Goal: Task Accomplishment & Management: Complete application form

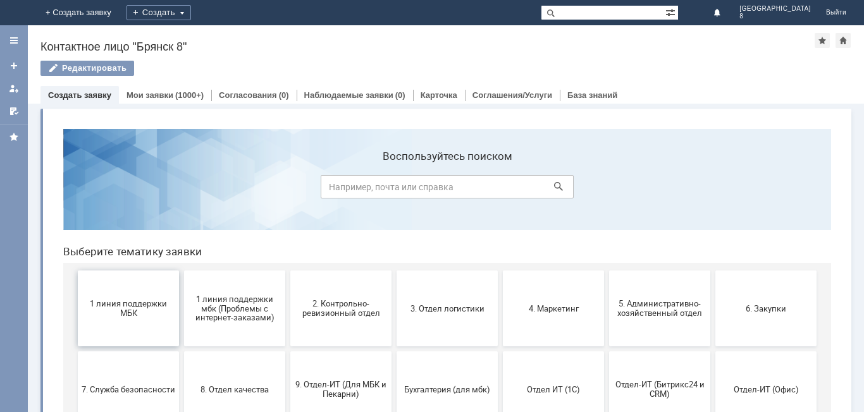
click at [123, 312] on span "1 линия поддержки МБК" at bounding box center [129, 308] width 94 height 19
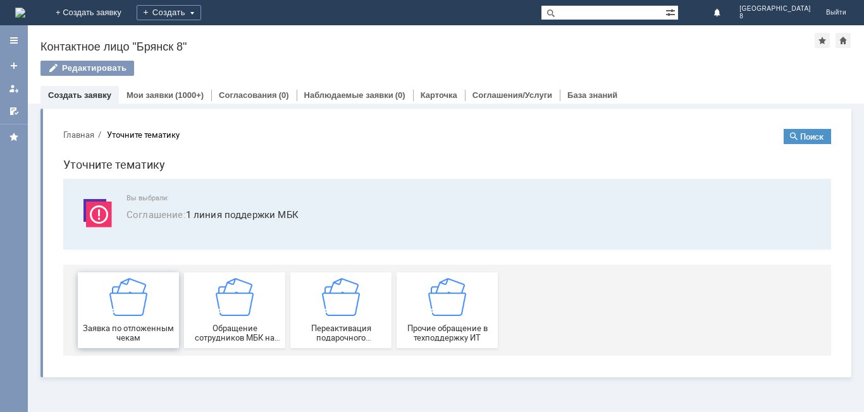
click at [129, 308] on img at bounding box center [128, 297] width 38 height 38
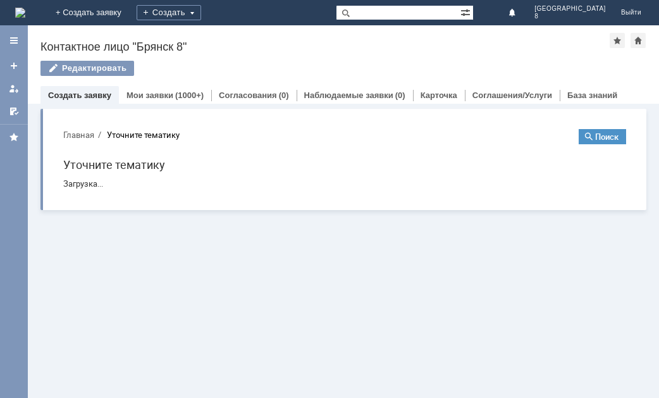
click at [90, 96] on link "Создать заявку" at bounding box center [79, 94] width 63 height 9
click at [90, 94] on link "Создать заявку" at bounding box center [79, 94] width 63 height 9
click at [96, 63] on div "Редактировать" at bounding box center [87, 68] width 94 height 15
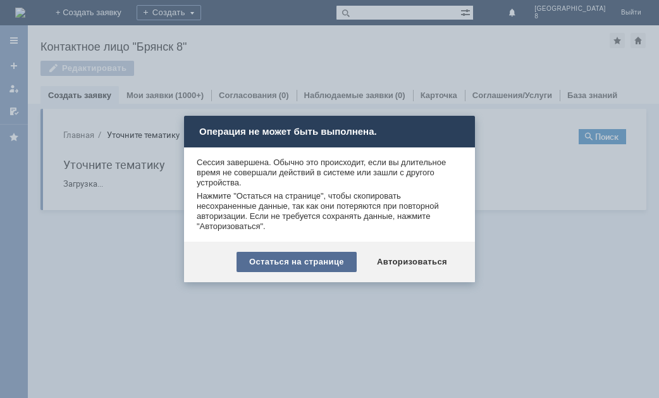
click at [343, 266] on div "Остаться на странице" at bounding box center [297, 262] width 120 height 20
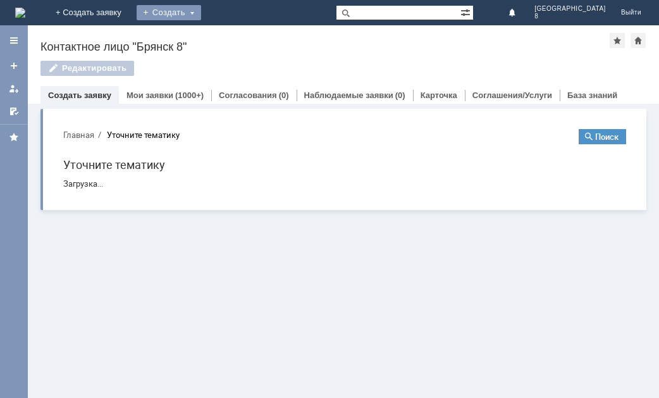
click at [201, 15] on div "Создать" at bounding box center [169, 12] width 65 height 15
click at [201, 11] on div "Создать" at bounding box center [169, 12] width 65 height 15
click at [129, 13] on link "+ Создать заявку" at bounding box center [88, 12] width 81 height 25
click at [201, 13] on div "Создать" at bounding box center [169, 12] width 65 height 15
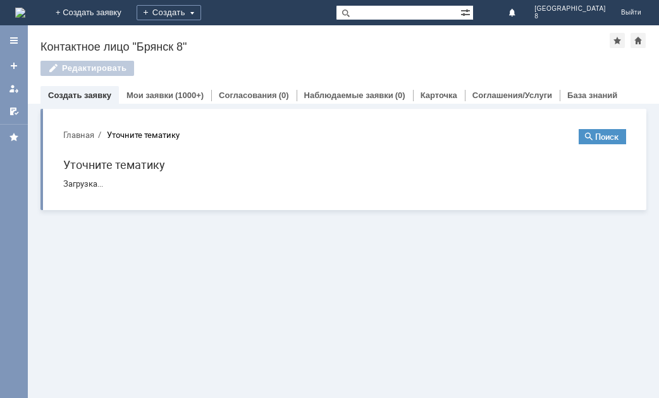
click at [129, 16] on link "+ Создать заявку" at bounding box center [88, 12] width 81 height 25
click at [13, 41] on div at bounding box center [14, 40] width 10 height 10
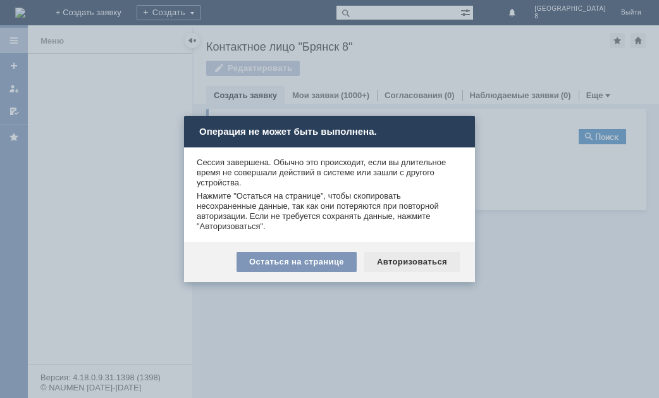
click at [409, 259] on div "Авторизоваться" at bounding box center [412, 262] width 96 height 20
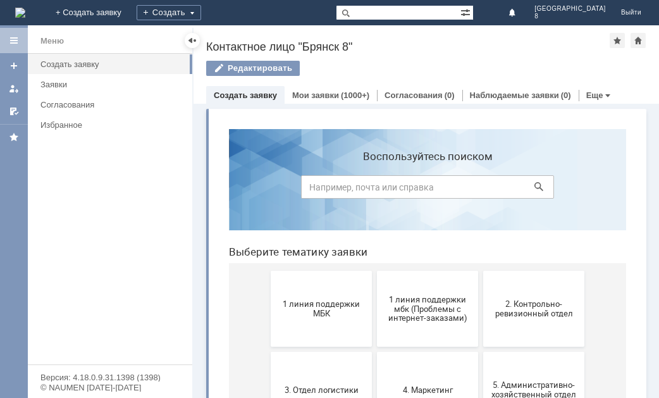
click at [341, 319] on button "1 линия поддержки МБК" at bounding box center [321, 309] width 101 height 76
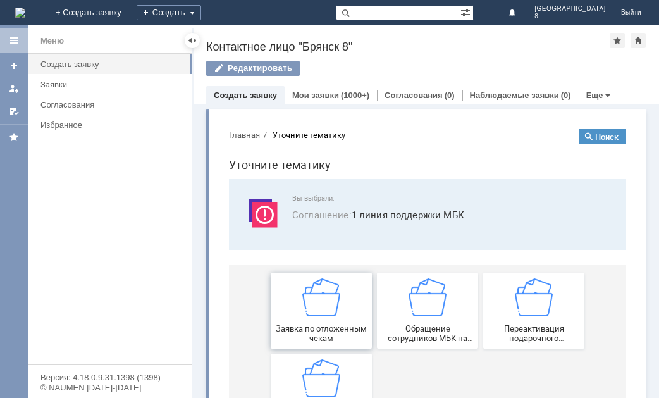
click at [337, 316] on div "Заявка по отложенным чекам" at bounding box center [322, 310] width 94 height 65
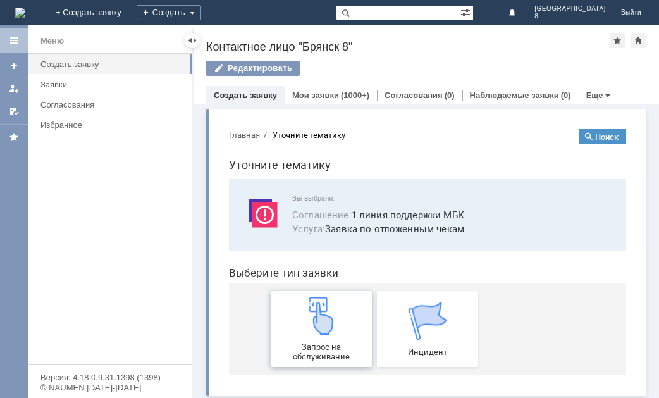
click at [333, 328] on img at bounding box center [321, 316] width 38 height 38
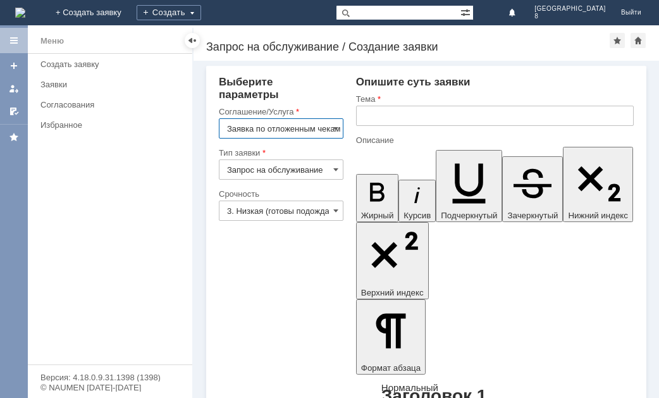
click at [381, 118] on input "text" at bounding box center [495, 116] width 278 height 20
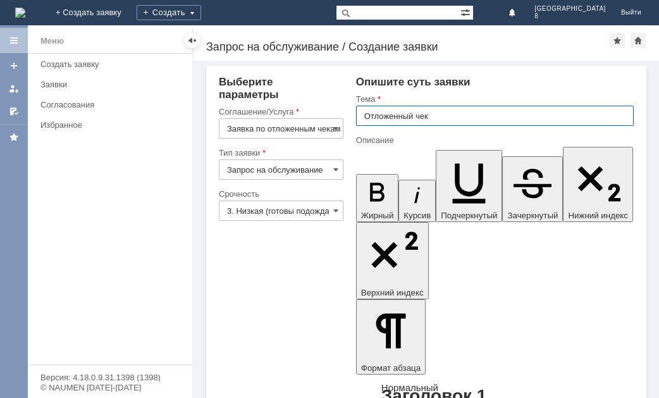
type input "Отложенный чек"
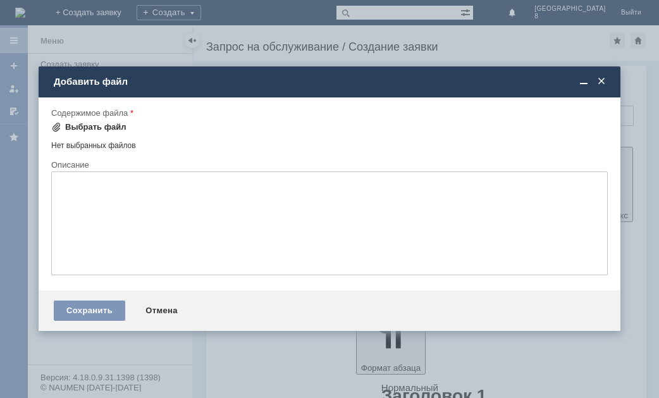
click at [77, 125] on div "Выбрать файл" at bounding box center [95, 127] width 61 height 10
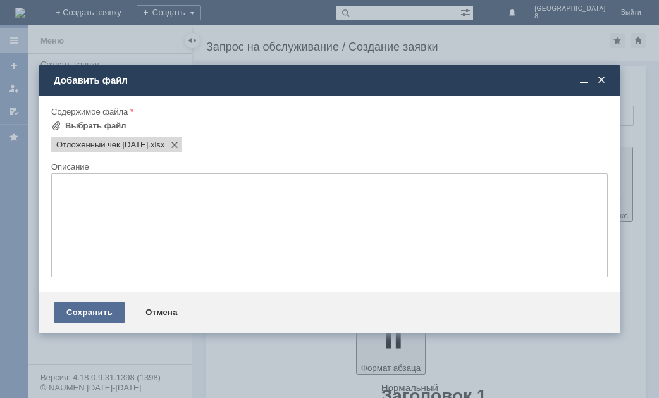
click at [95, 309] on div "Сохранить" at bounding box center [89, 312] width 71 height 20
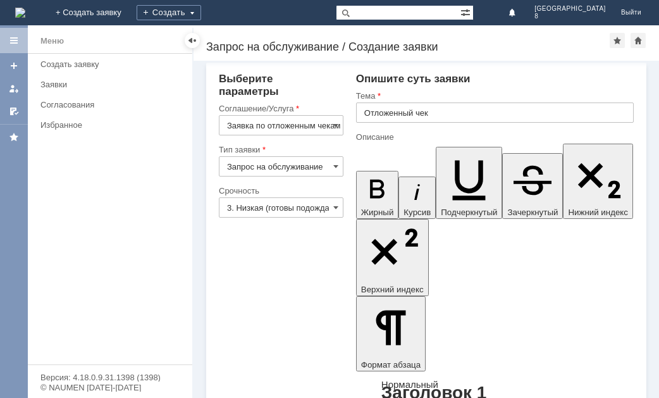
scroll to position [4, 0]
